Goal: Task Accomplishment & Management: Use online tool/utility

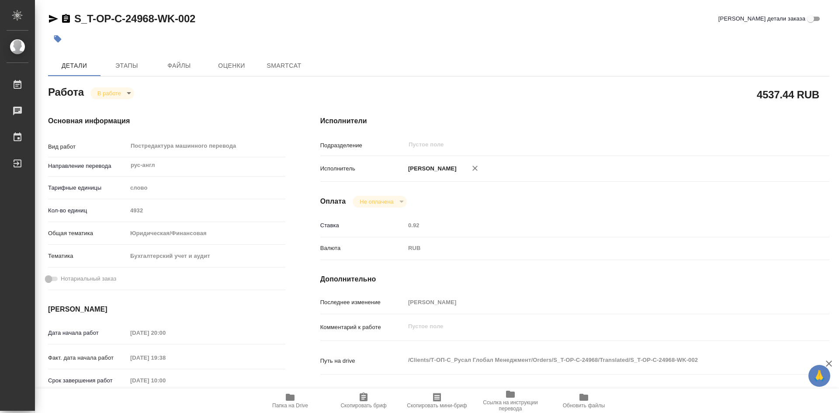
type textarea "x"
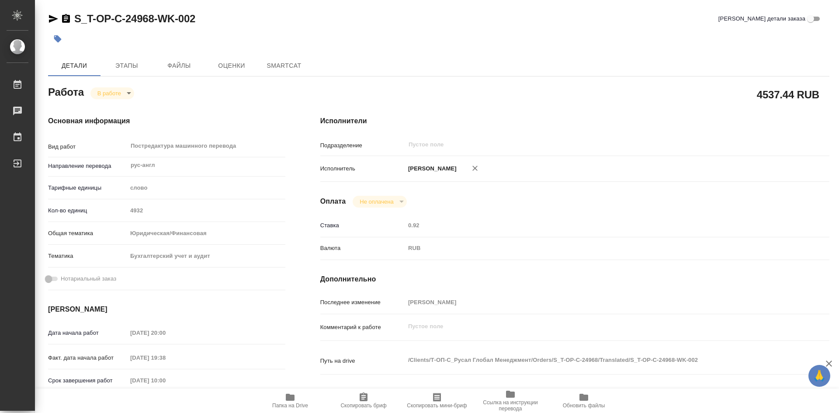
type textarea "x"
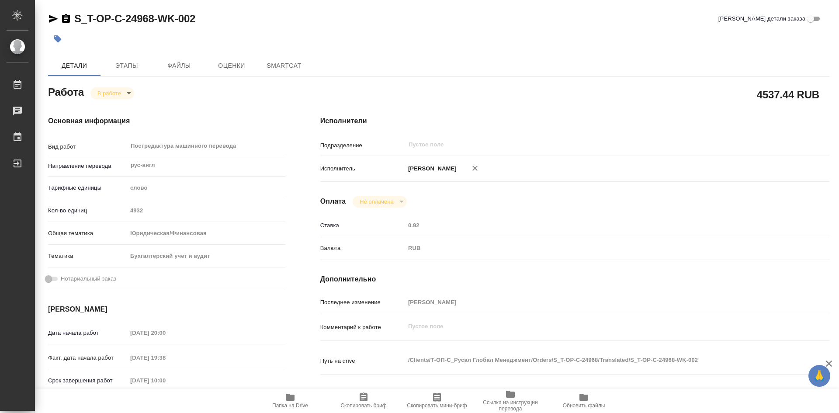
type textarea "x"
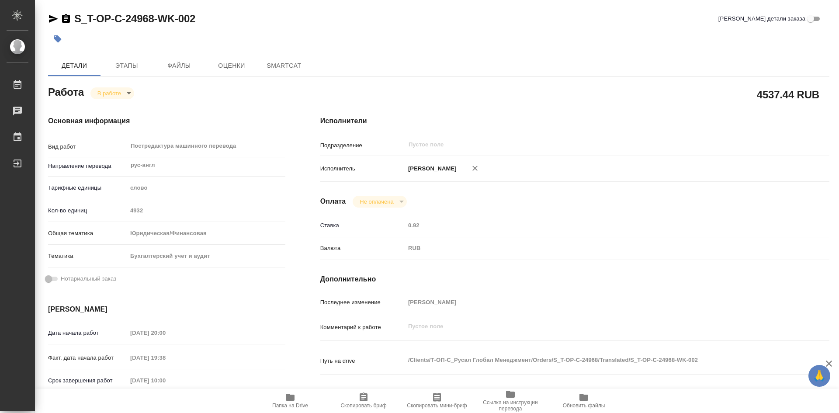
type textarea "x"
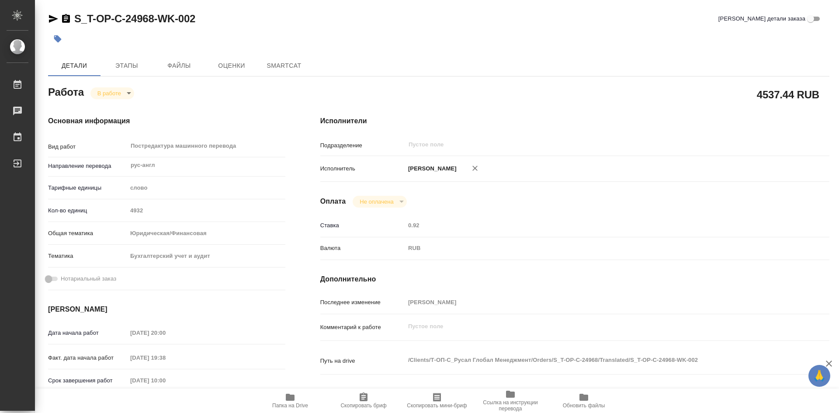
type textarea "x"
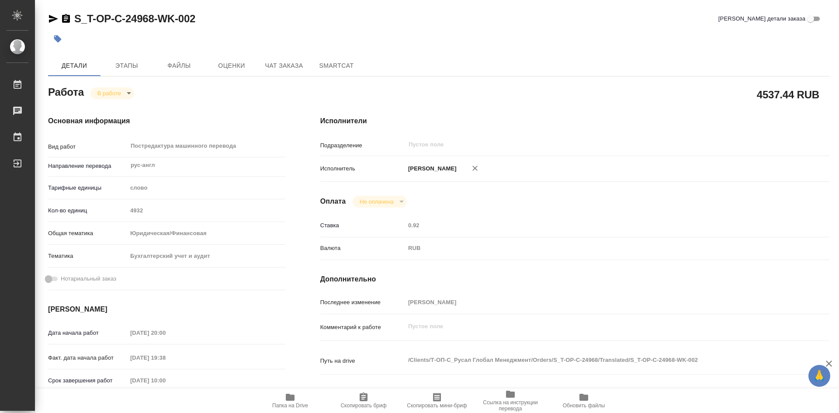
type textarea "x"
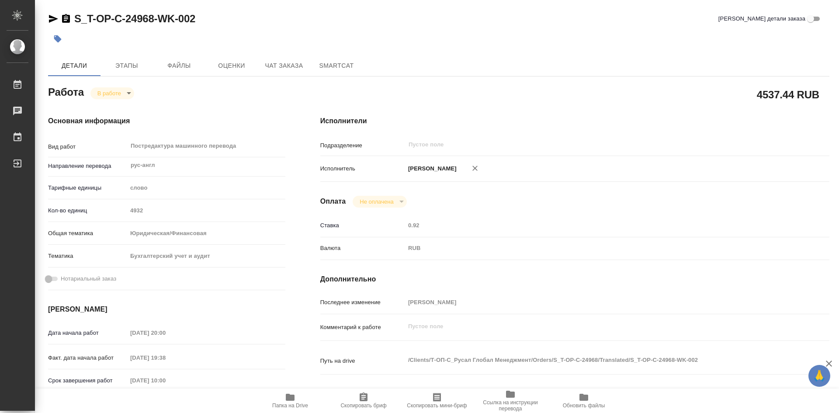
type textarea "x"
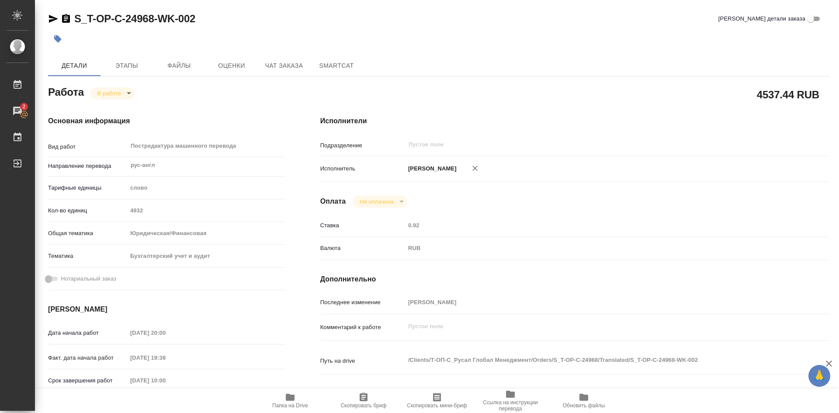
click at [365, 394] on icon "button" at bounding box center [364, 397] width 8 height 9
click at [288, 395] on icon "button" at bounding box center [290, 397] width 9 height 7
